Goal: Information Seeking & Learning: Learn about a topic

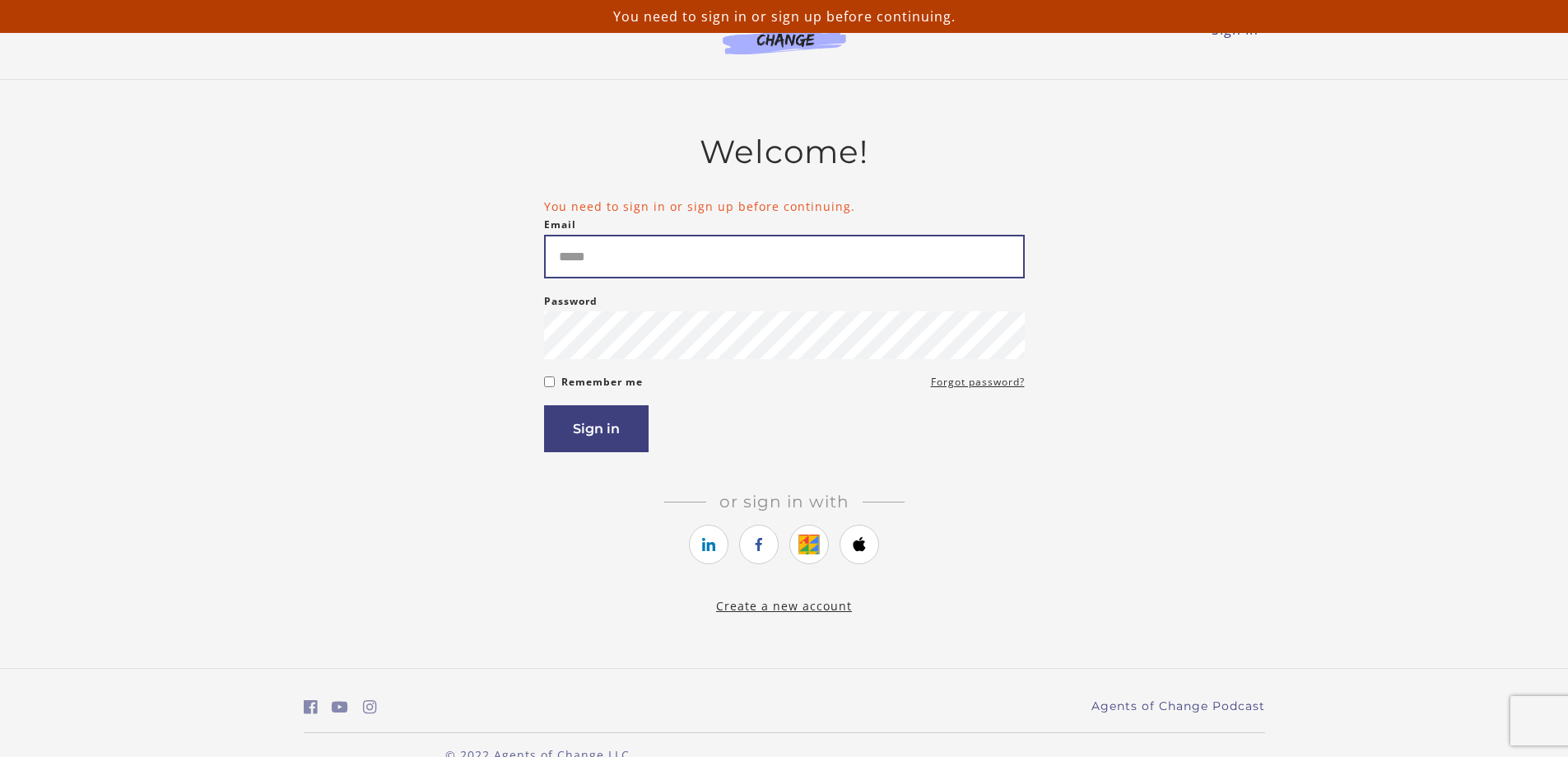
click at [691, 253] on input "Email" at bounding box center [784, 257] width 480 height 44
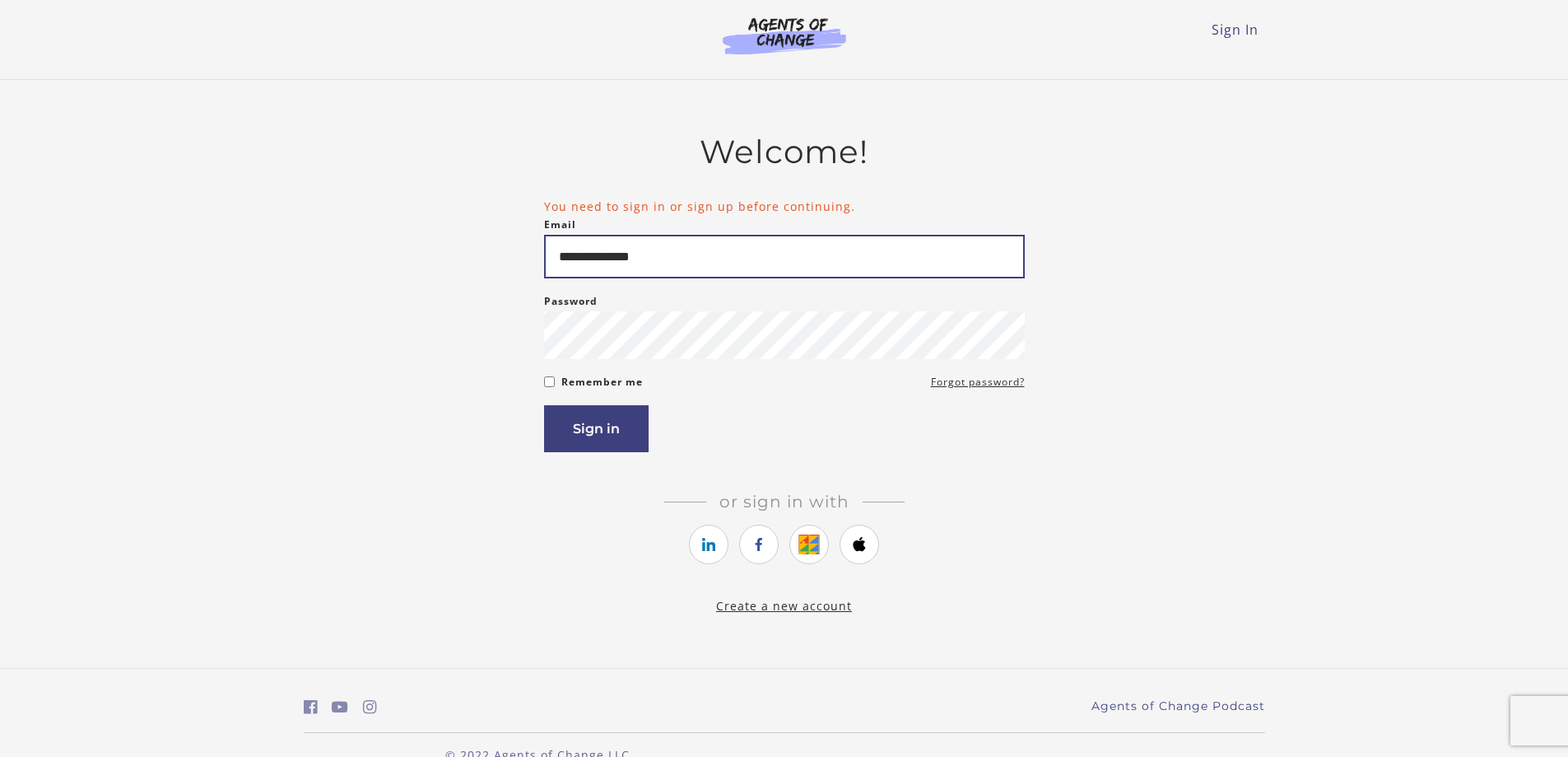
type input "**********"
click at [634, 428] on button "Sign in" at bounding box center [595, 429] width 104 height 47
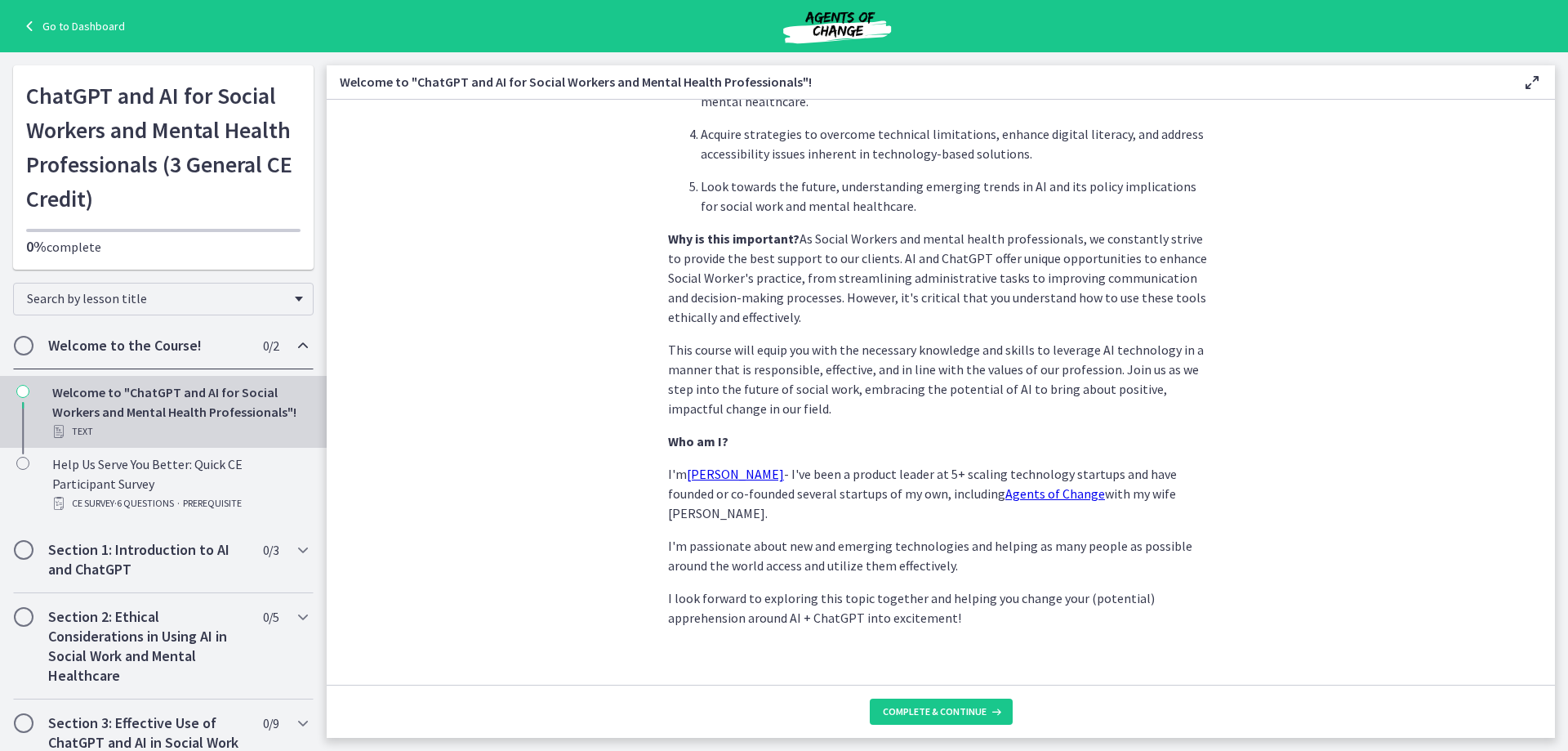
scroll to position [676, 0]
click at [977, 707] on span "Complete & continue" at bounding box center [934, 711] width 103 height 13
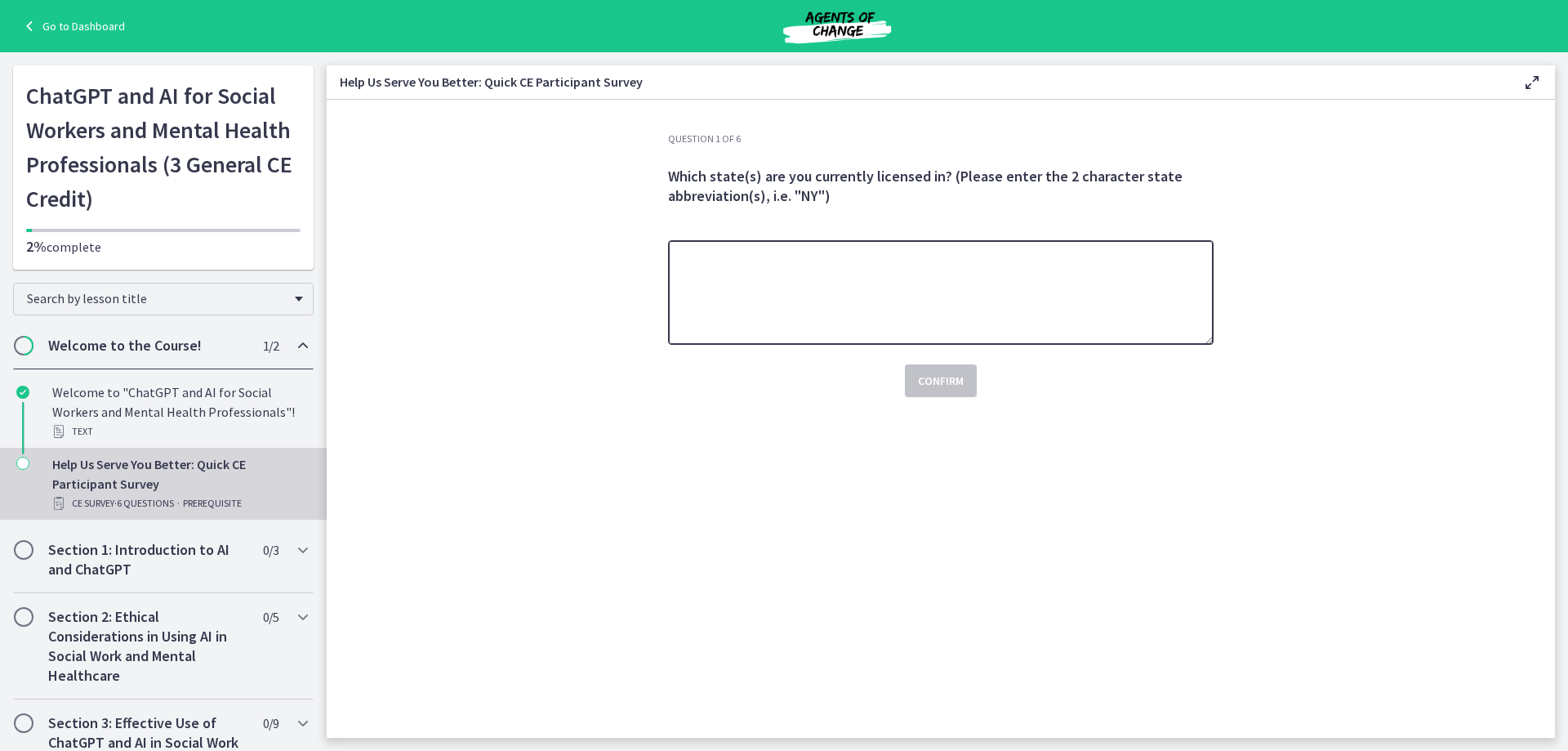
click at [833, 270] on textarea at bounding box center [940, 292] width 546 height 104
type textarea "**"
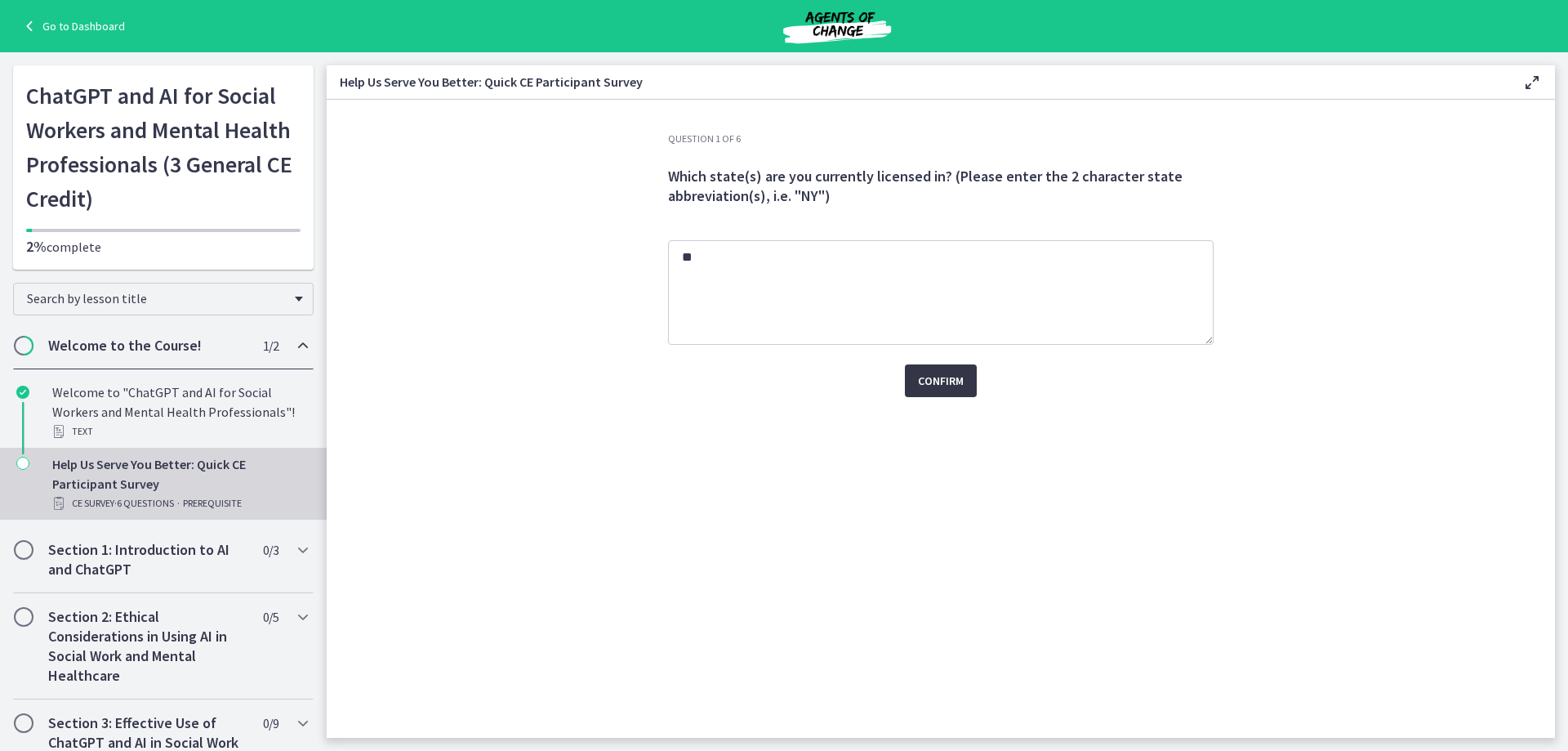
click at [915, 373] on button "Confirm" at bounding box center [940, 380] width 72 height 32
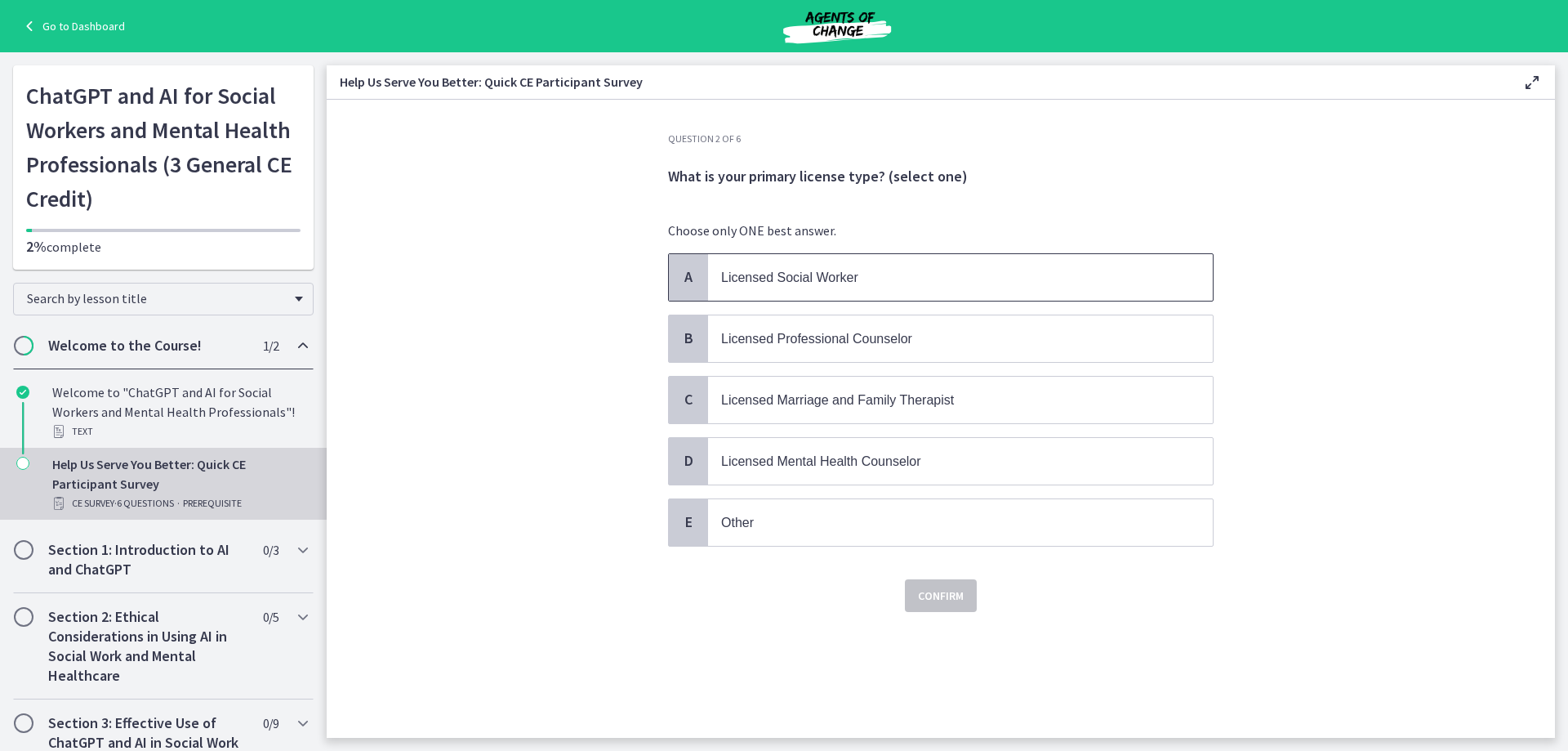
click at [753, 273] on span "Licensed Social Worker" at bounding box center [789, 277] width 138 height 13
click at [940, 601] on span "Confirm" at bounding box center [940, 595] width 46 height 20
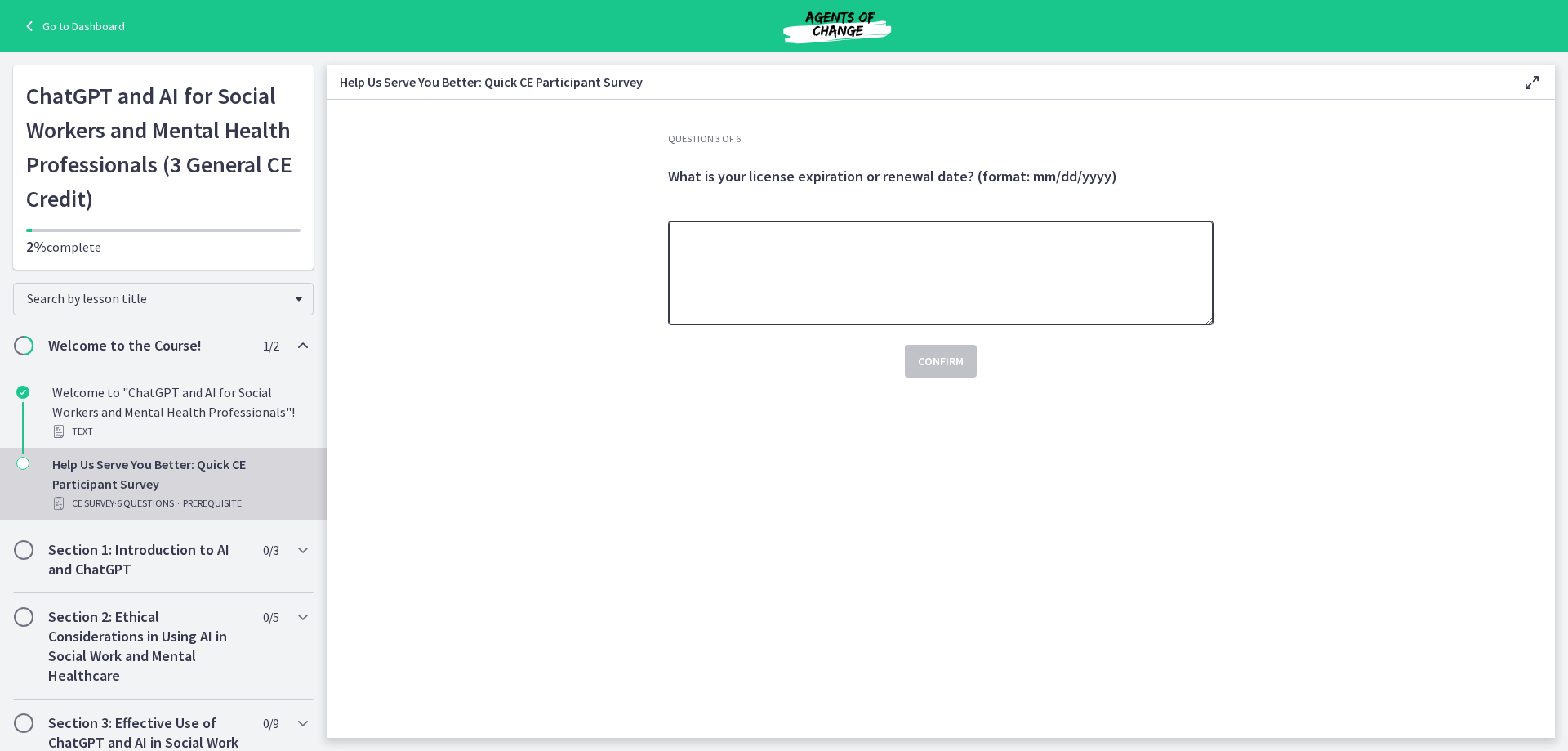
click at [740, 242] on textarea at bounding box center [940, 273] width 546 height 104
type textarea "**********"
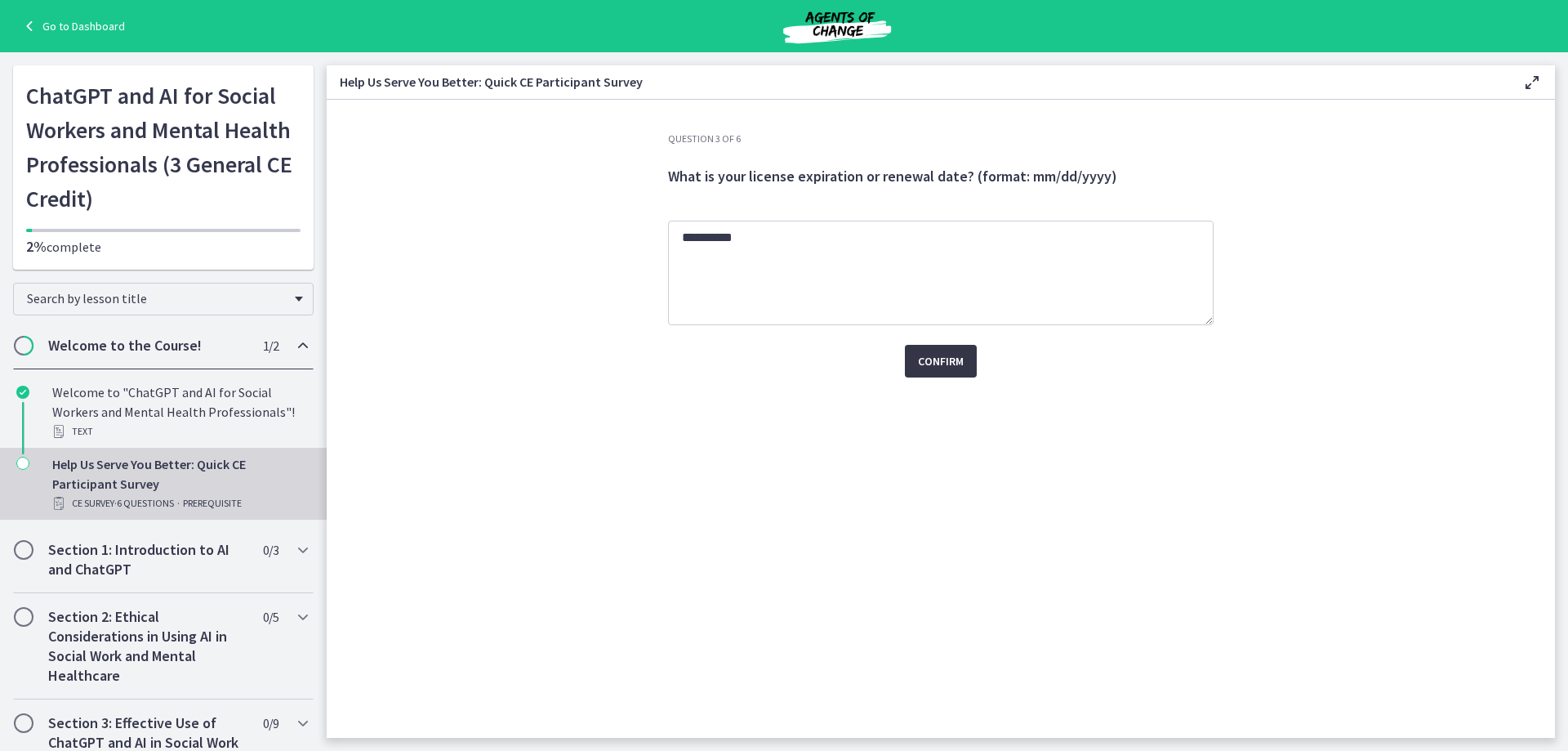
click at [938, 368] on span "Confirm" at bounding box center [940, 362] width 46 height 20
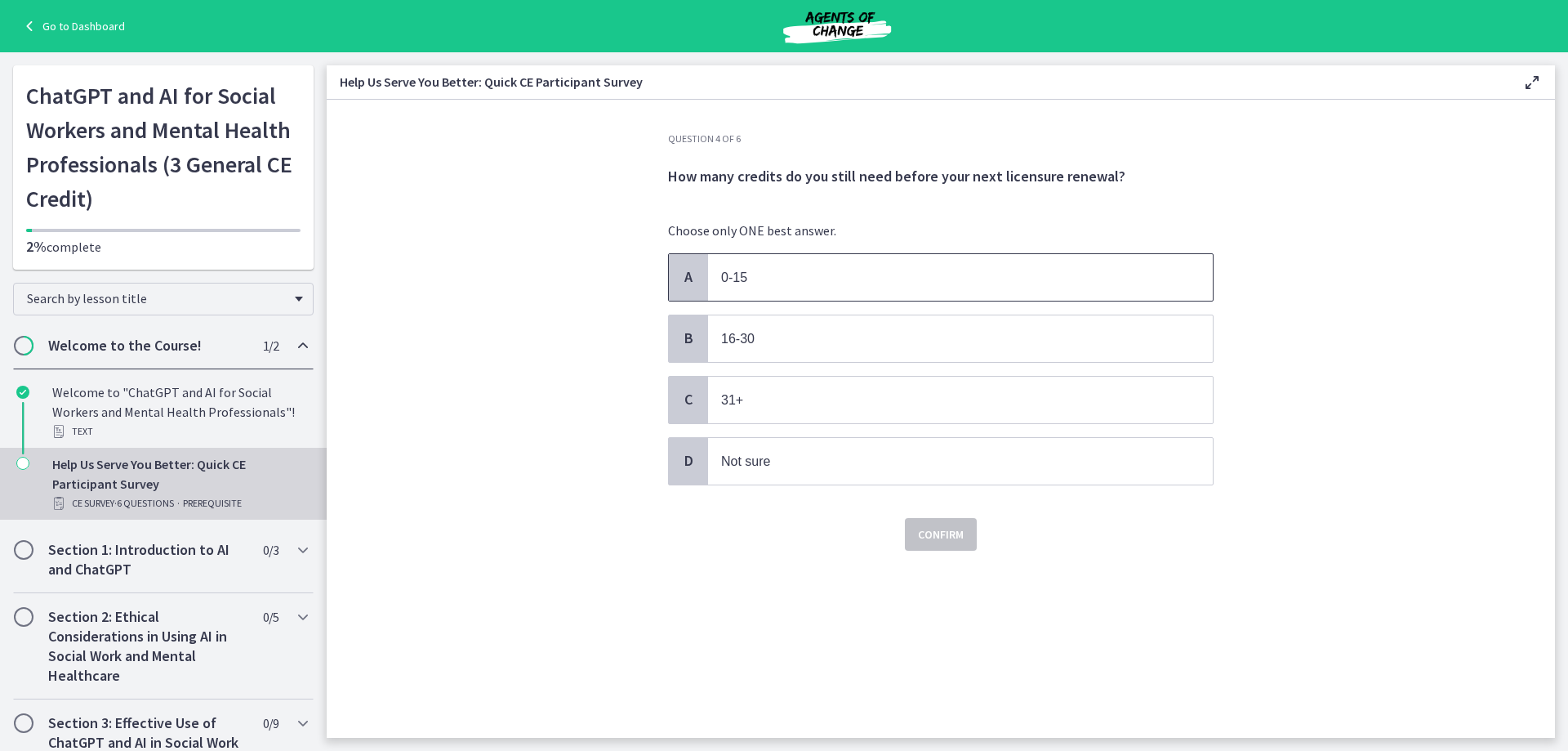
click at [823, 288] on span "0-15" at bounding box center [960, 277] width 504 height 47
click at [959, 540] on span "Confirm" at bounding box center [940, 534] width 46 height 20
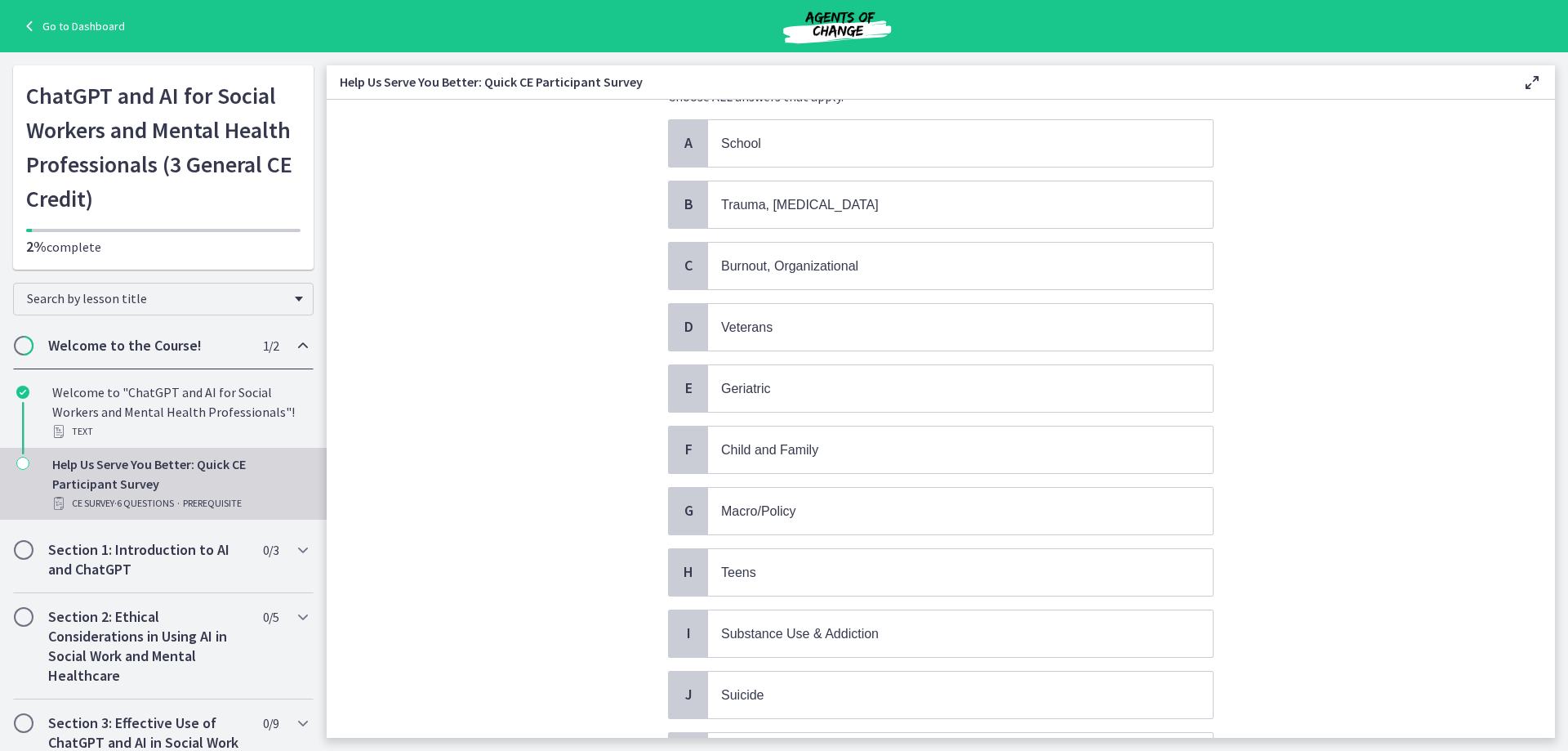
scroll to position [164, 0]
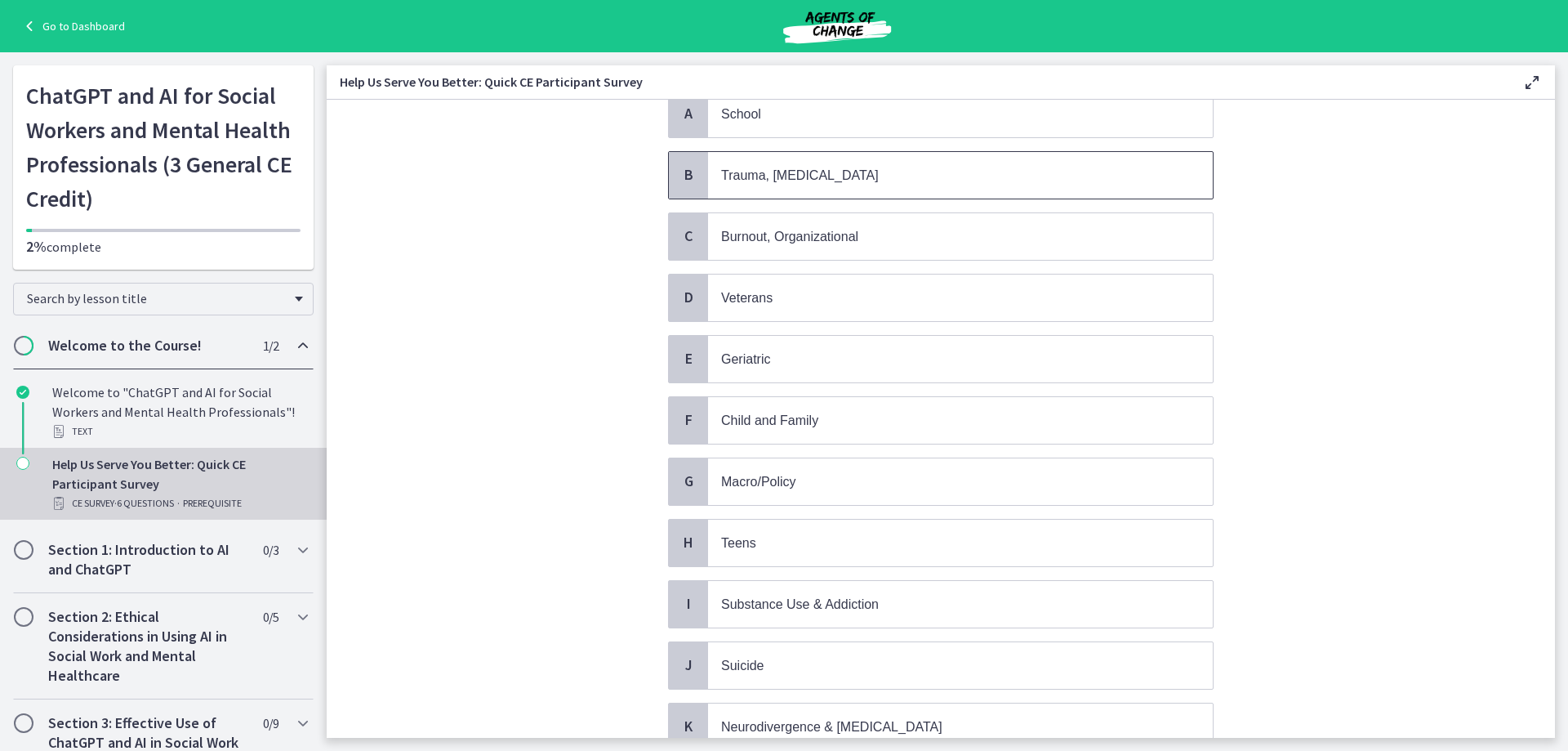
click at [848, 185] on span "Trauma, PTSD" at bounding box center [960, 175] width 504 height 47
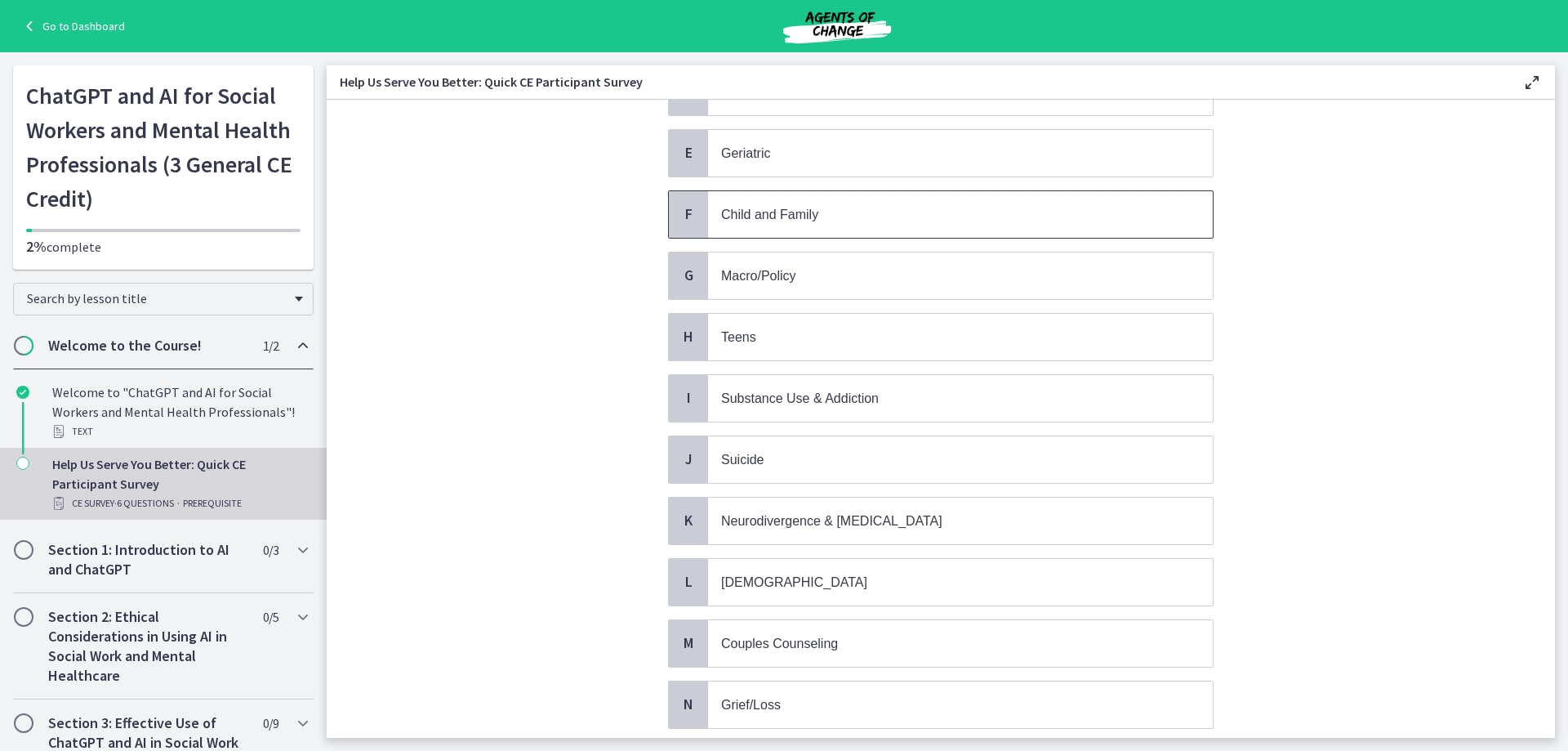
scroll to position [408, 0]
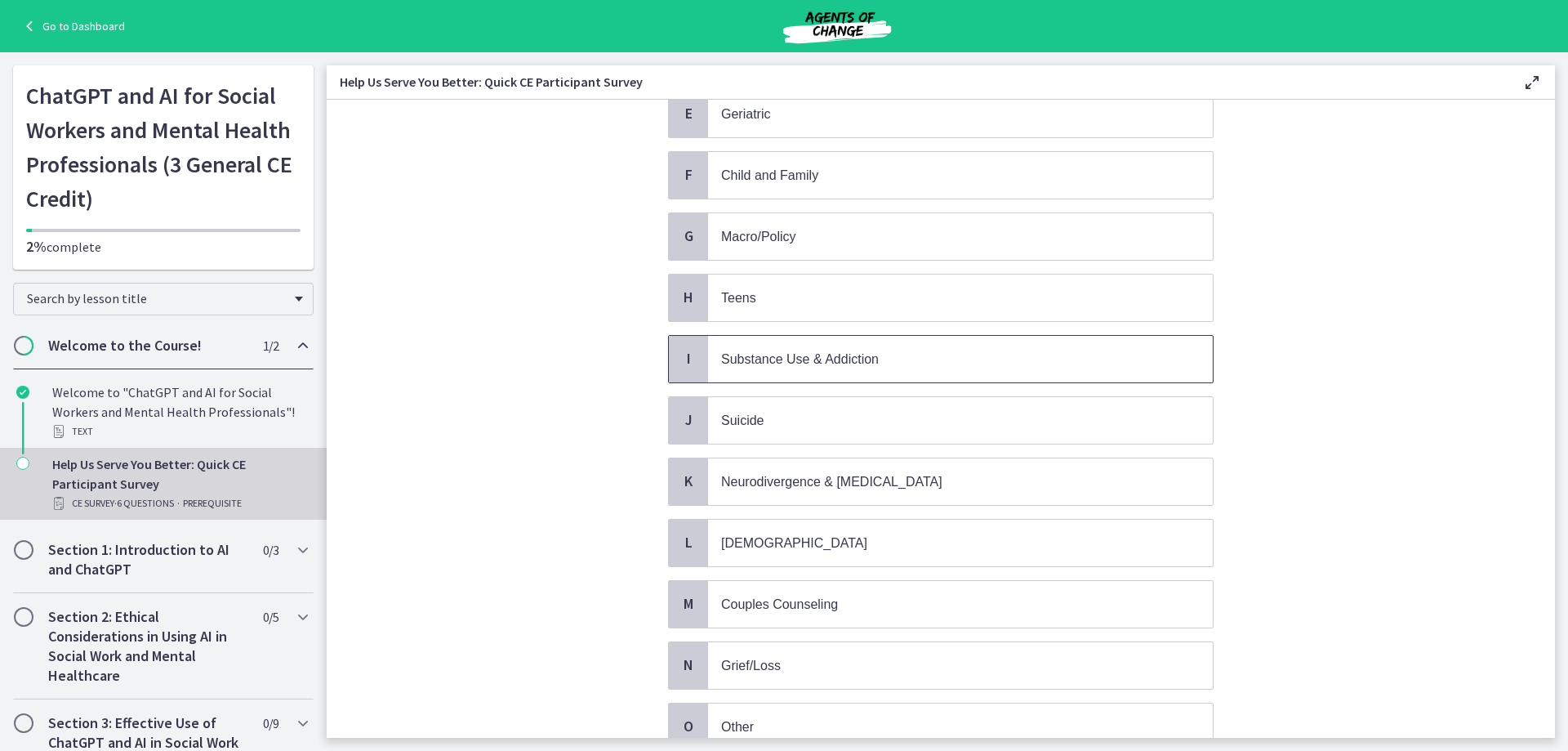
click at [948, 363] on p "Substance Use & Addiction" at bounding box center [944, 359] width 446 height 21
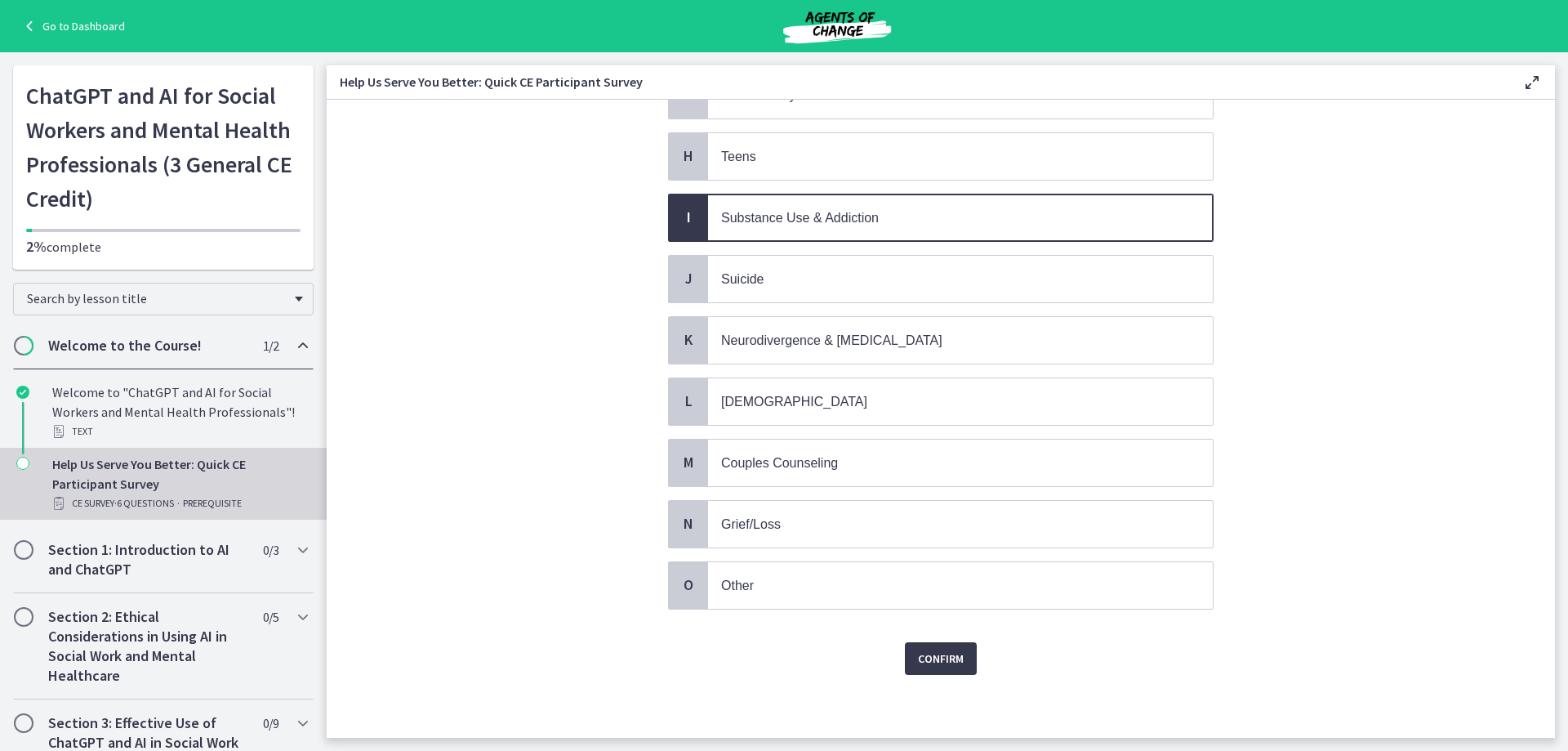
scroll to position [552, 0]
click at [918, 648] on span "Confirm" at bounding box center [940, 656] width 46 height 20
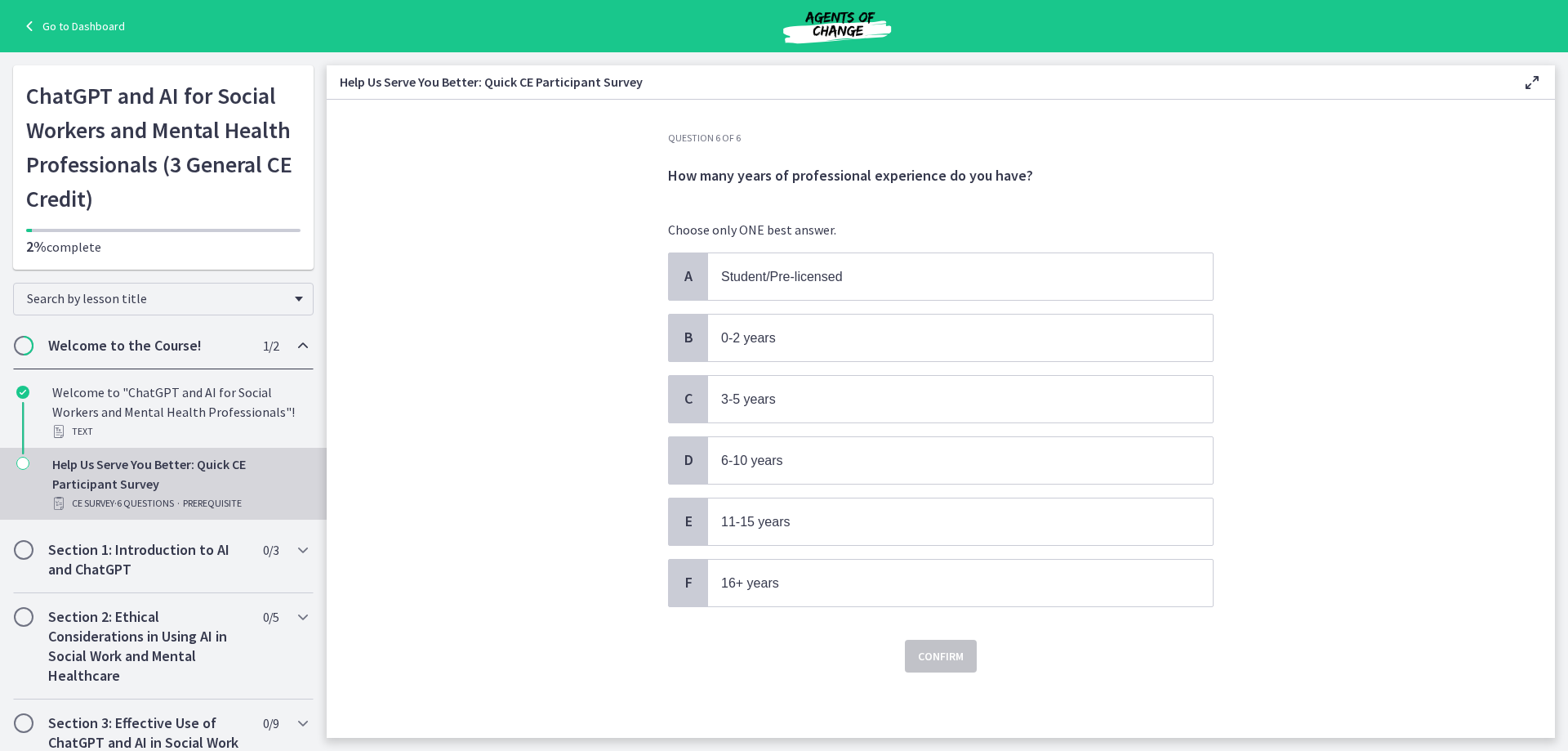
scroll to position [0, 0]
click at [836, 528] on p "11-15 years" at bounding box center [944, 523] width 446 height 21
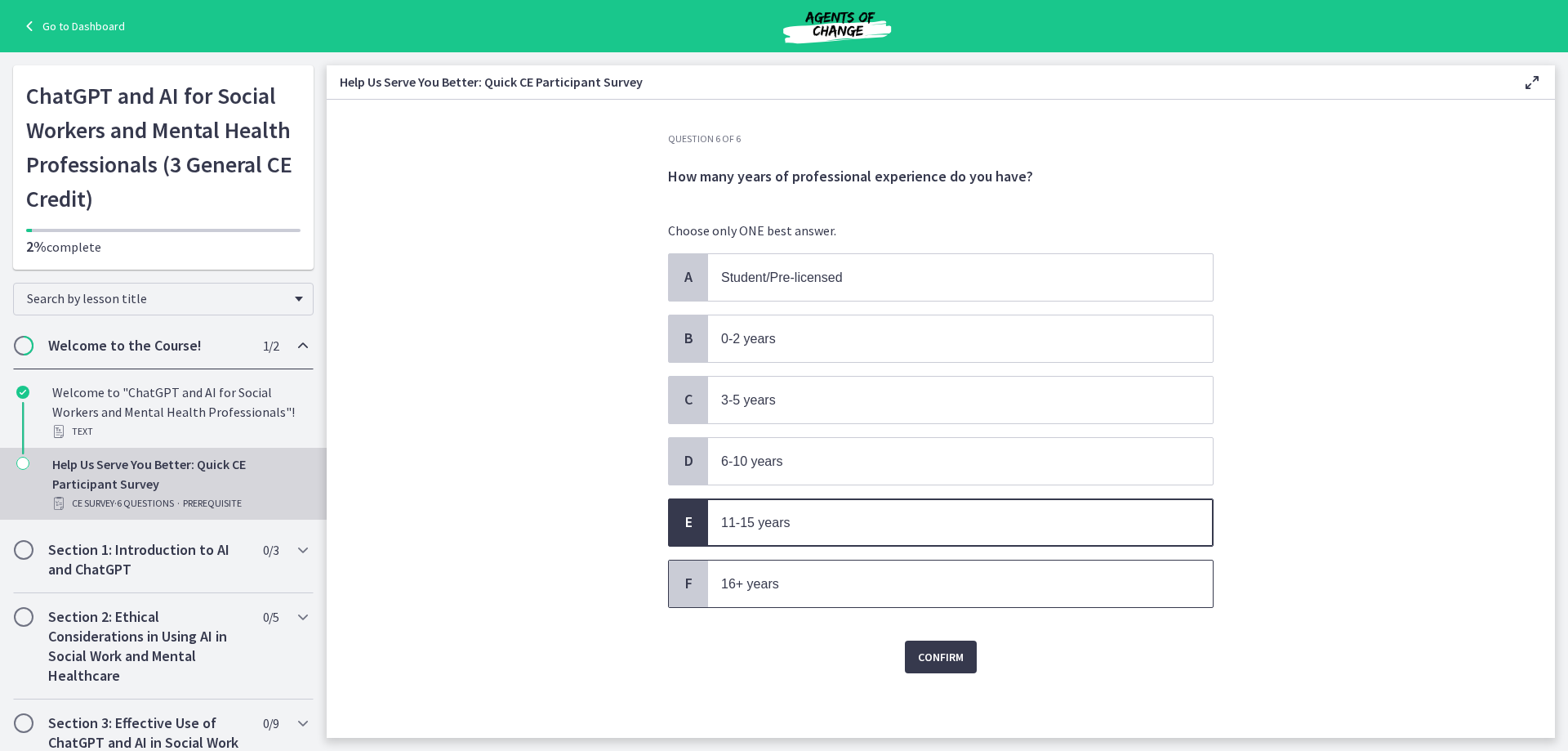
click at [810, 580] on p "16+ years" at bounding box center [944, 584] width 446 height 21
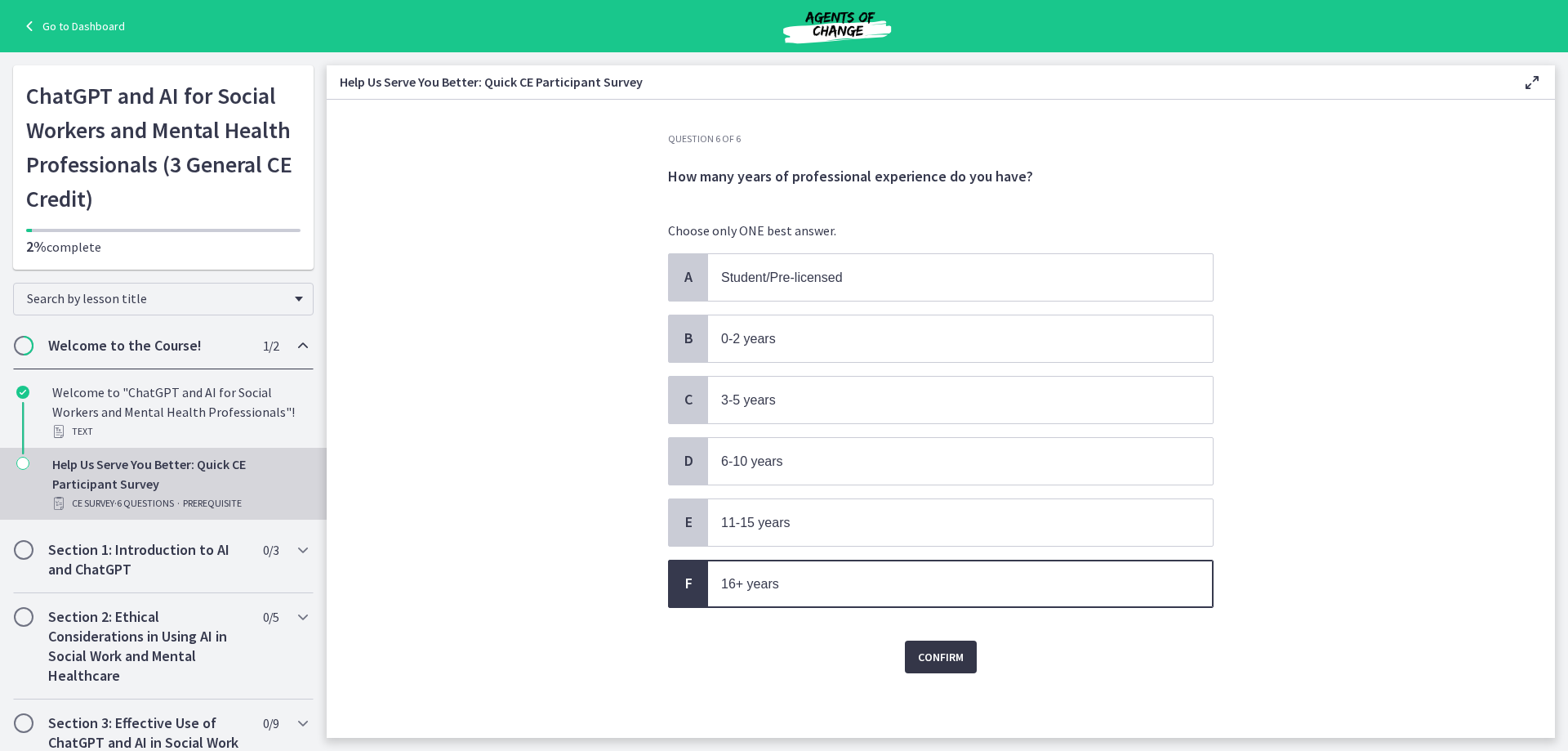
click at [918, 655] on span "Confirm" at bounding box center [940, 657] width 46 height 20
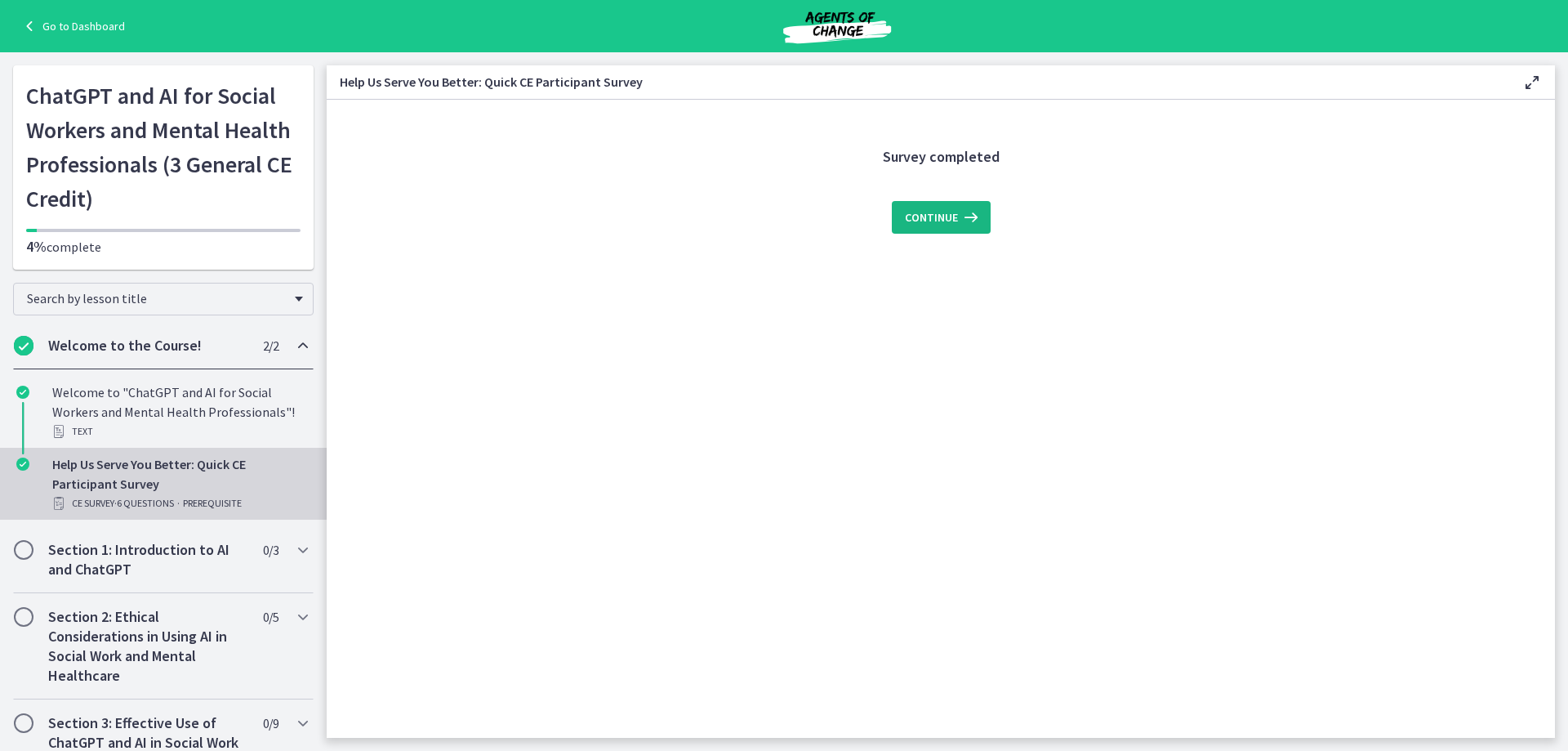
click at [936, 222] on span "Continue" at bounding box center [931, 218] width 53 height 20
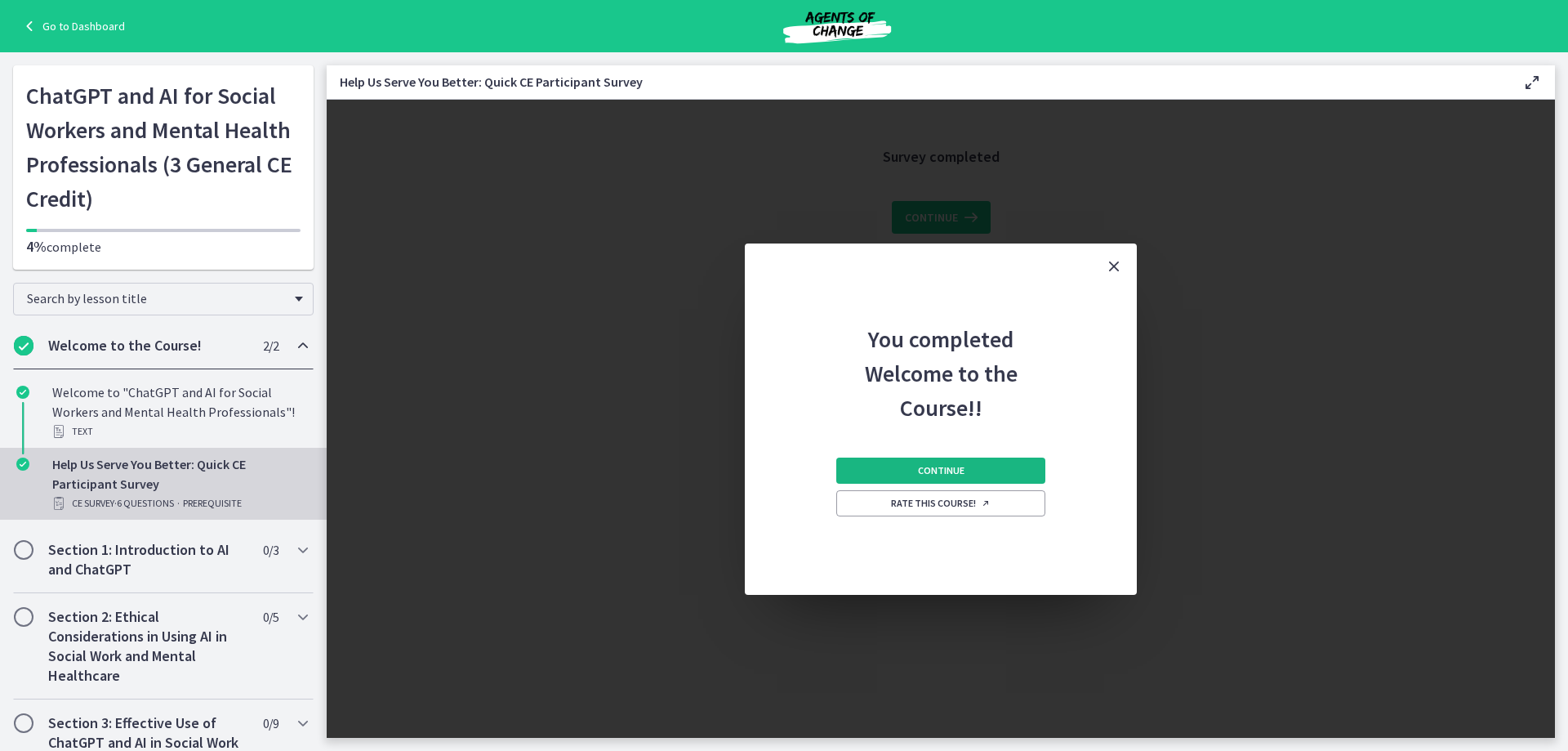
click at [1013, 469] on button "Continue" at bounding box center [940, 470] width 209 height 26
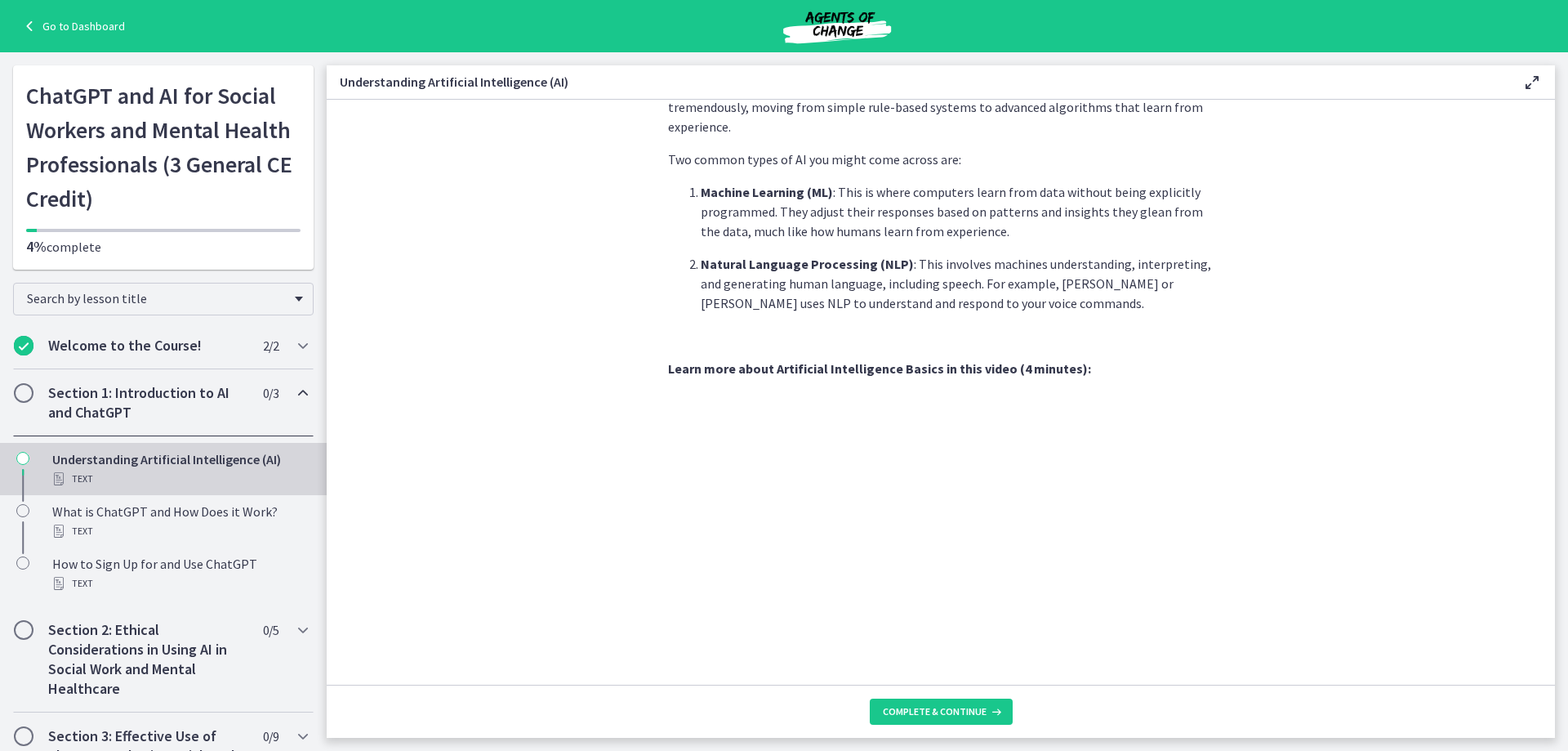
scroll to position [452, 0]
